Goal: Check status: Check status

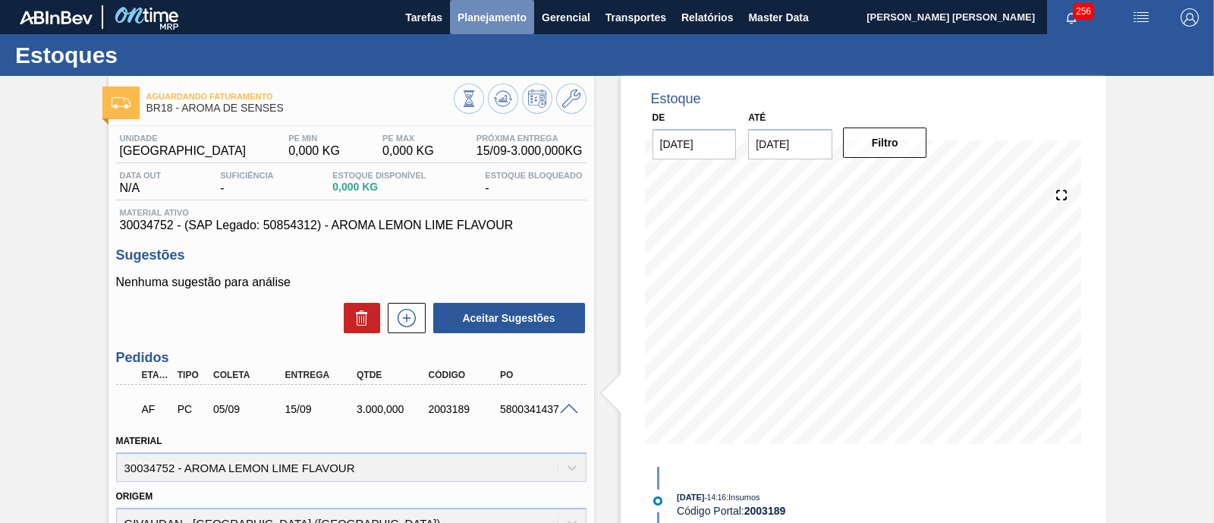
click at [503, 18] on span "Planejamento" at bounding box center [492, 17] width 69 height 18
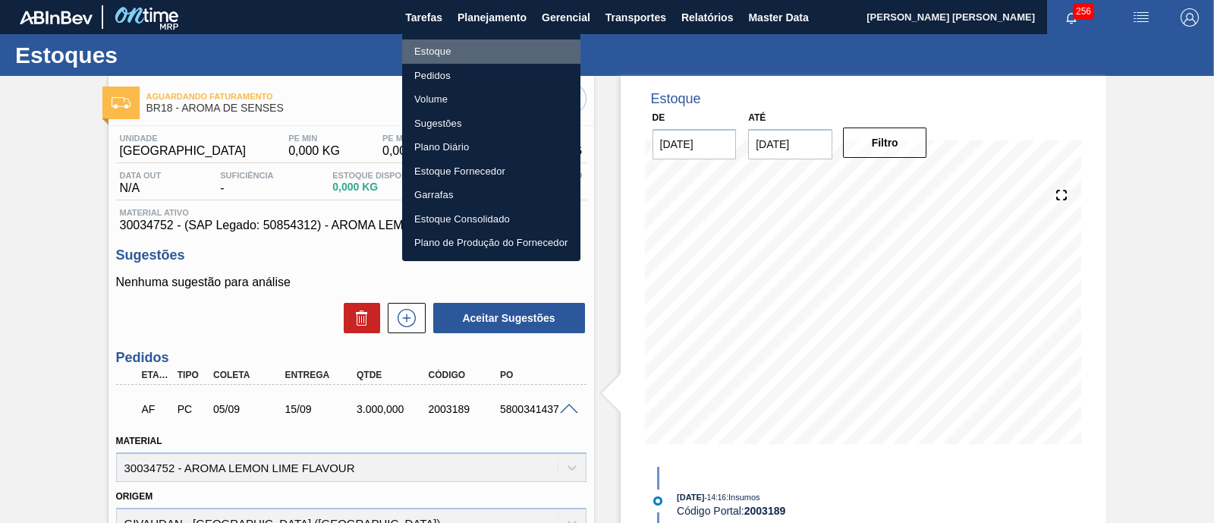
click at [471, 45] on li "Estoque" at bounding box center [491, 51] width 178 height 24
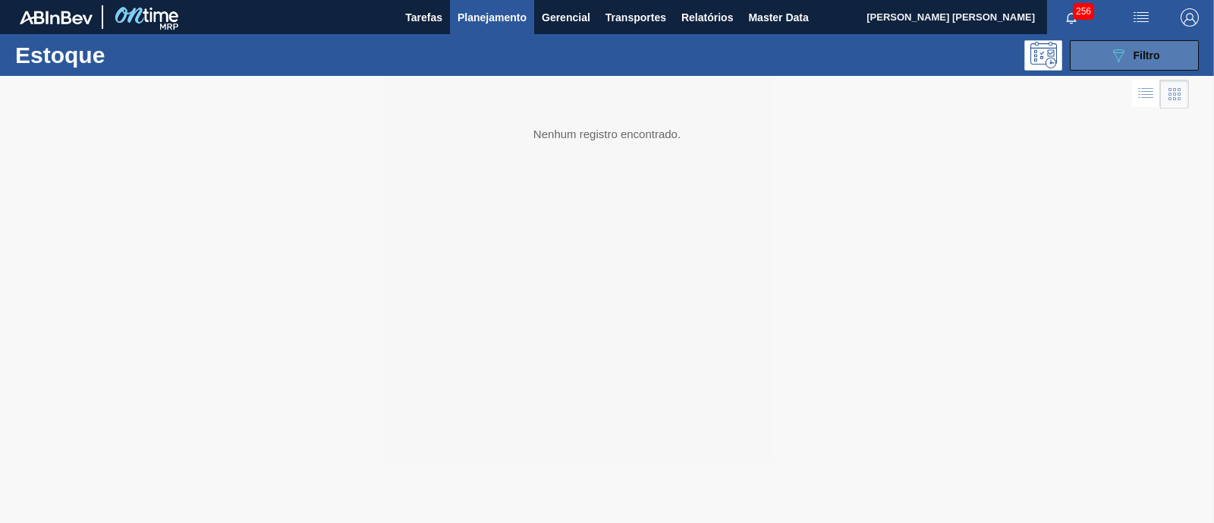
click at [1103, 43] on button "089F7B8B-B2A5-4AFE-B5C0-19BA573D28AC Filtro" at bounding box center [1134, 55] width 129 height 30
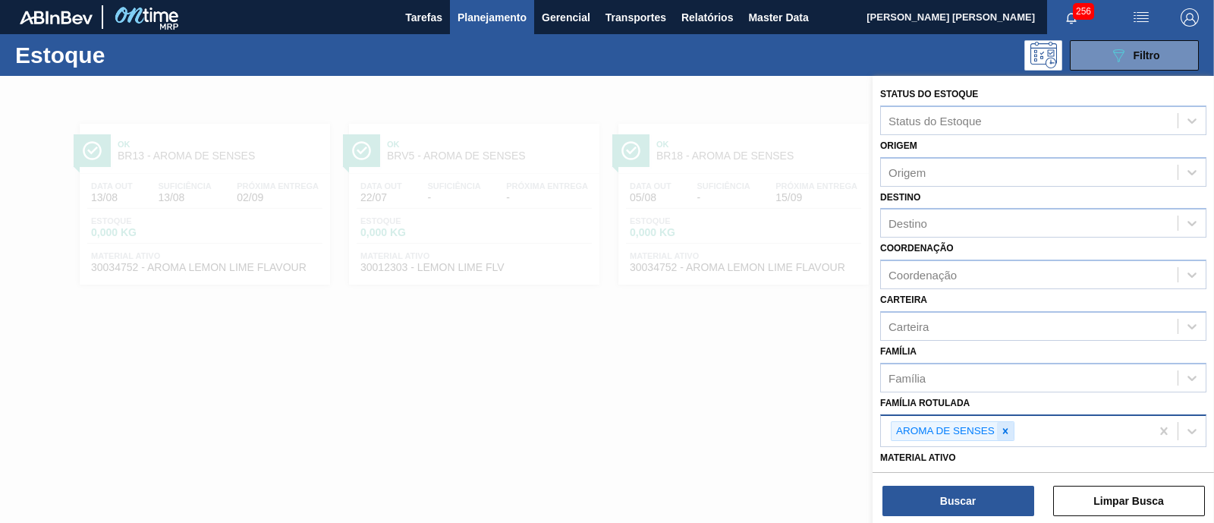
click at [1003, 426] on icon at bounding box center [1005, 431] width 11 height 11
type Rotulada "aroma caram"
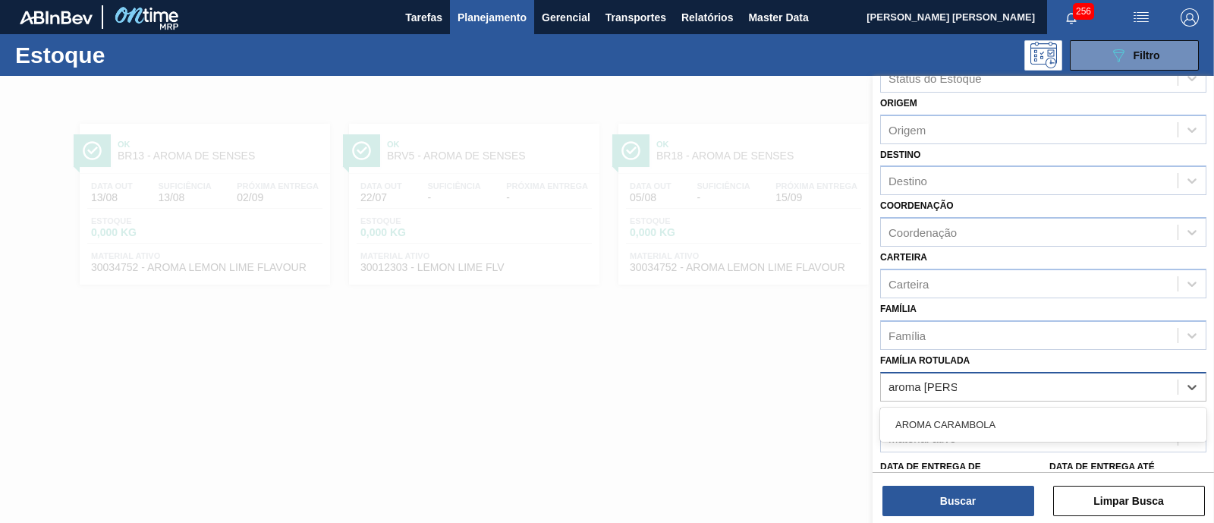
scroll to position [45, 0]
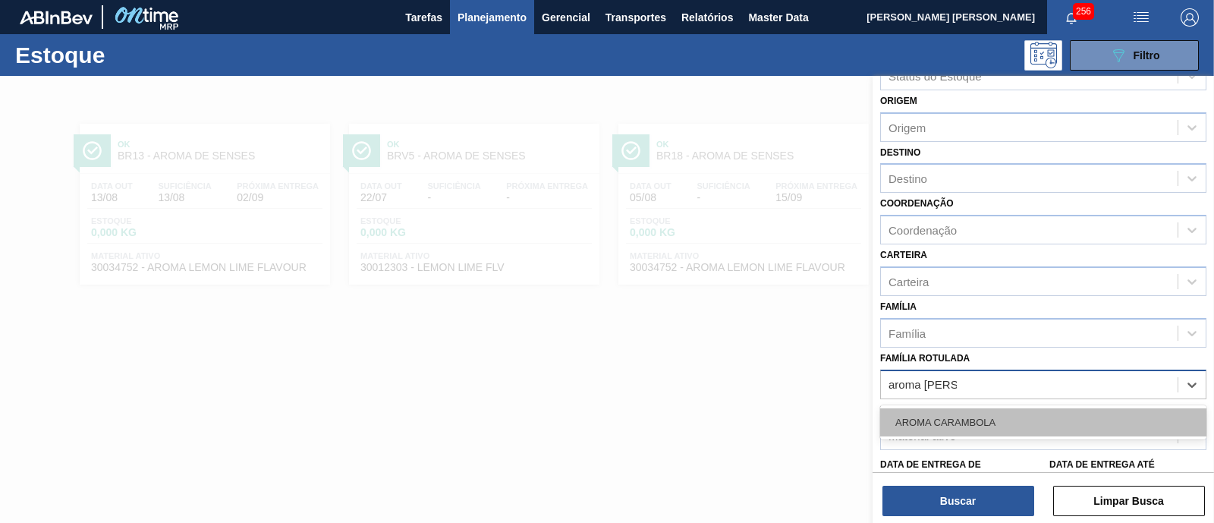
click at [991, 421] on div "AROMA CARAMBOLA" at bounding box center [1043, 422] width 326 height 28
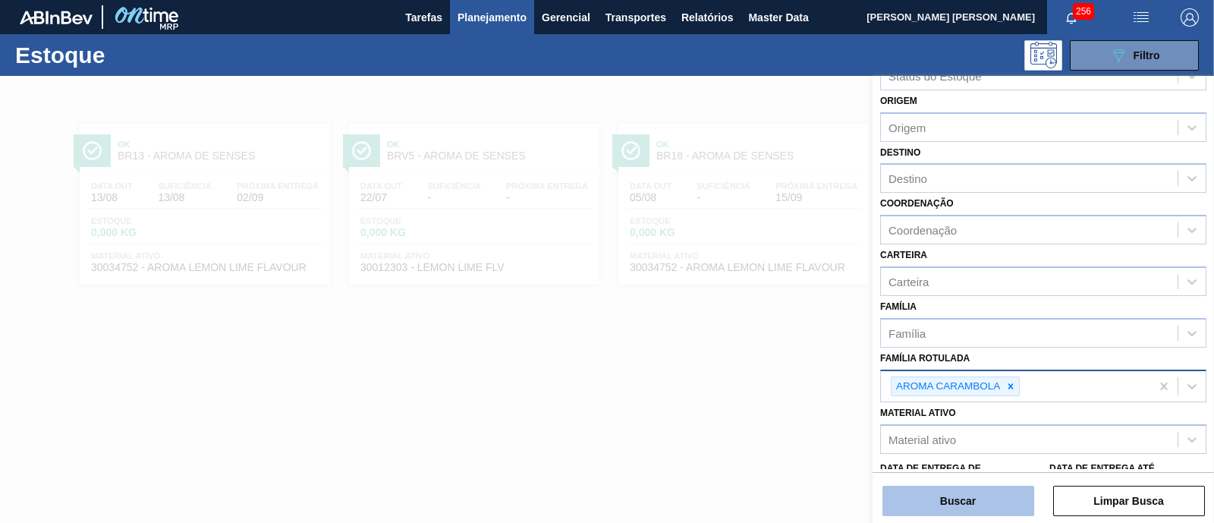
click at [991, 495] on button "Buscar" at bounding box center [959, 501] width 152 height 30
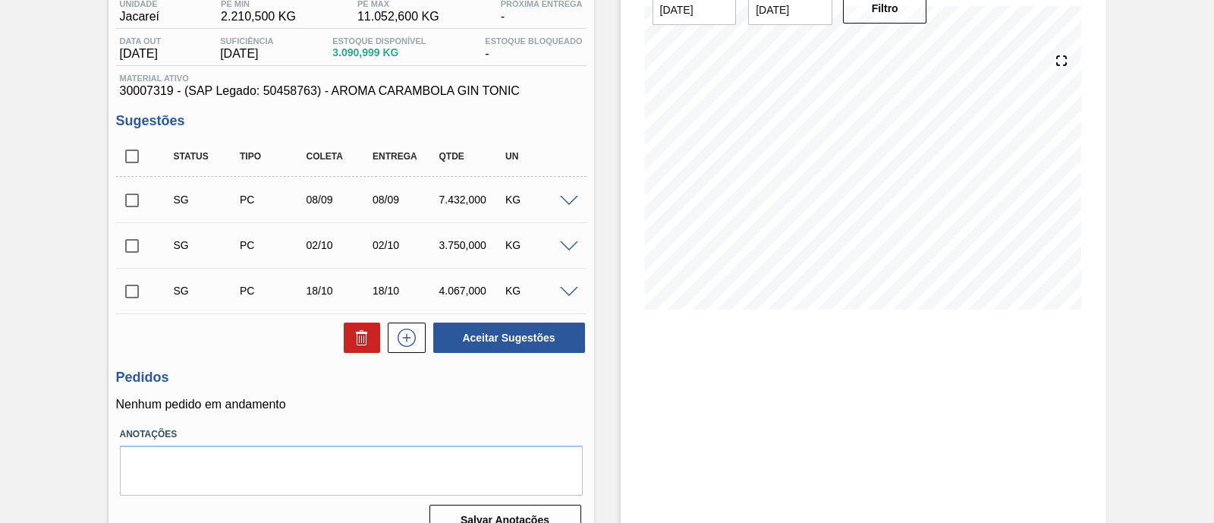
scroll to position [41, 0]
